Goal: Task Accomplishment & Management: Manage account settings

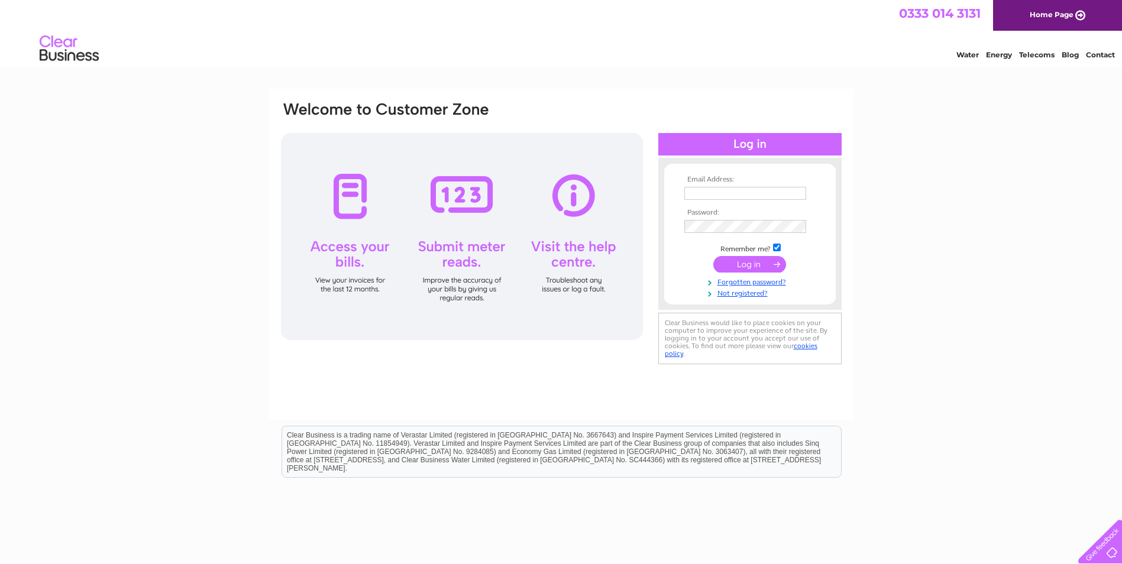
type input "[EMAIL_ADDRESS][DOMAIN_NAME]"
click at [350, 212] on div at bounding box center [462, 236] width 362 height 207
click at [347, 259] on div at bounding box center [462, 236] width 362 height 207
click at [343, 279] on div at bounding box center [462, 236] width 362 height 207
click at [750, 266] on input "submit" at bounding box center [749, 264] width 73 height 17
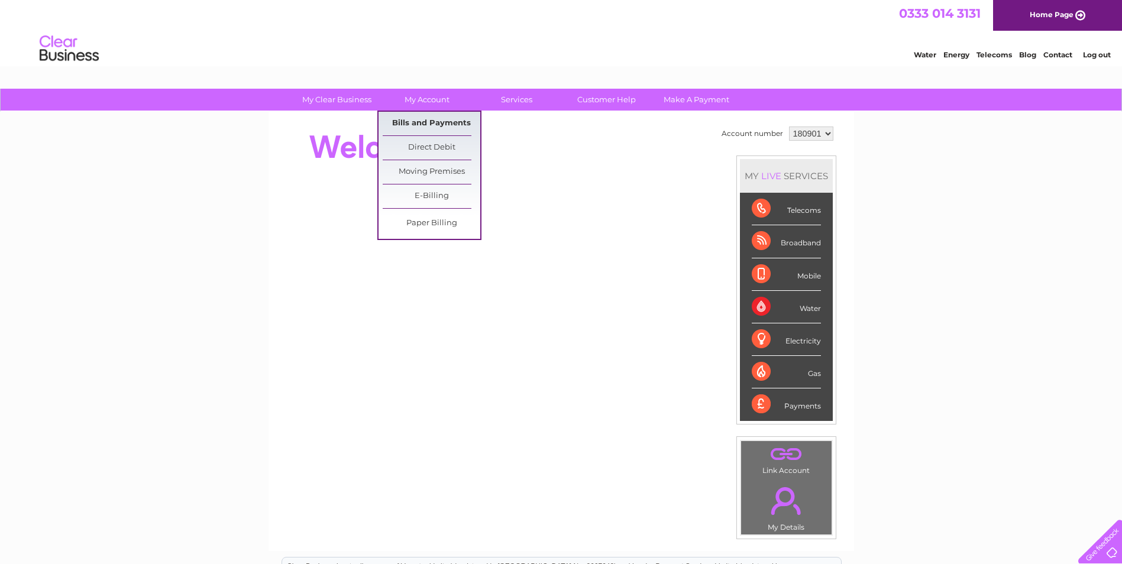
click at [426, 116] on link "Bills and Payments" at bounding box center [432, 124] width 98 height 24
click at [419, 100] on link "My Account" at bounding box center [427, 100] width 98 height 22
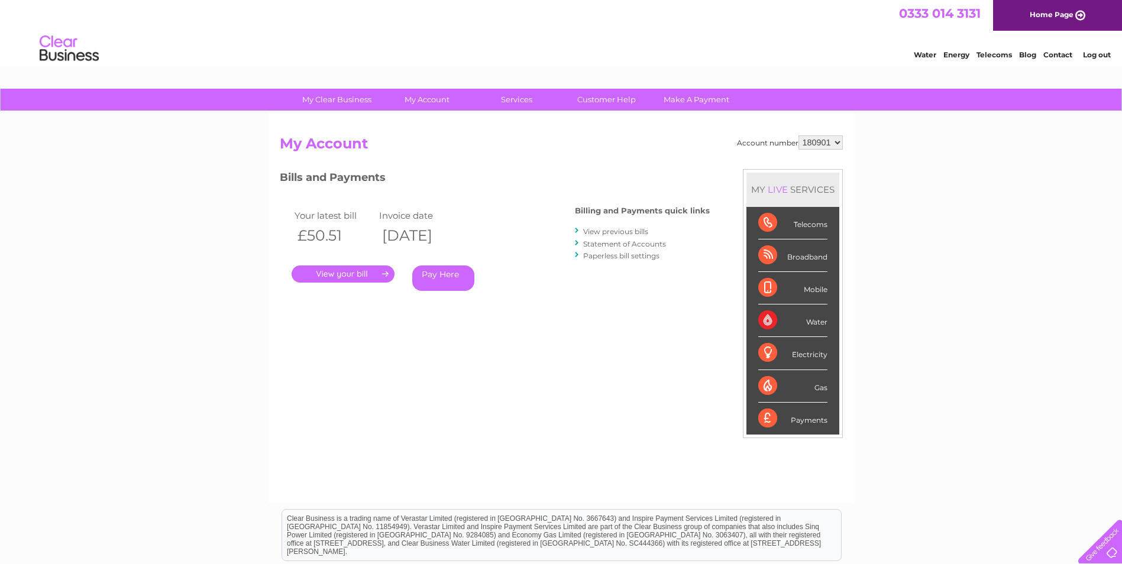
click at [337, 269] on link "." at bounding box center [343, 274] width 103 height 17
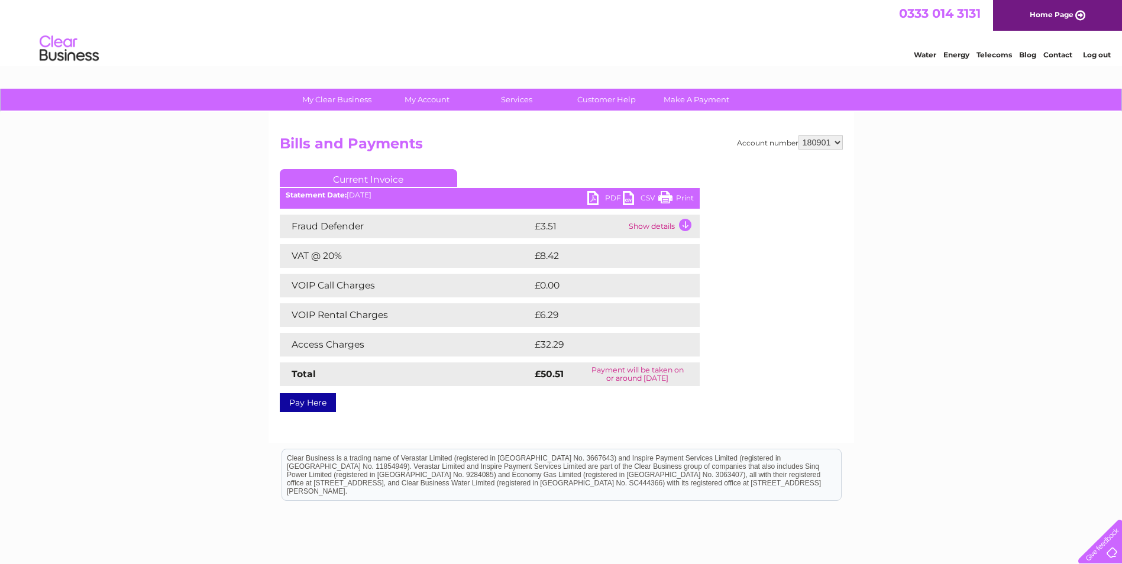
drag, startPoint x: 668, startPoint y: 194, endPoint x: 63, endPoint y: 92, distance: 614.4
click at [669, 194] on link "Print" at bounding box center [675, 199] width 35 height 17
